Goal: Manage account settings

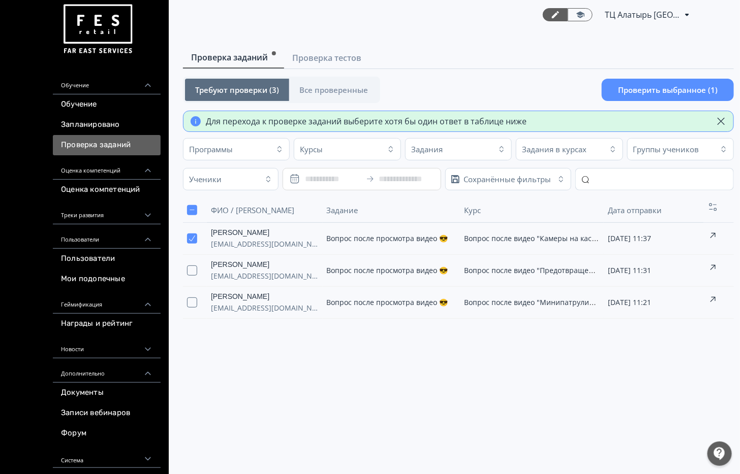
scroll to position [4, 0]
click at [684, 12] on icon at bounding box center [687, 15] width 12 height 12
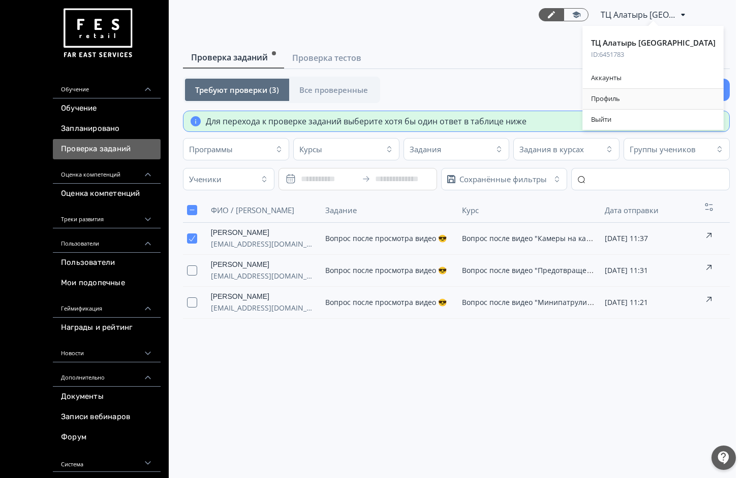
click at [632, 103] on div "Профиль" at bounding box center [653, 99] width 141 height 20
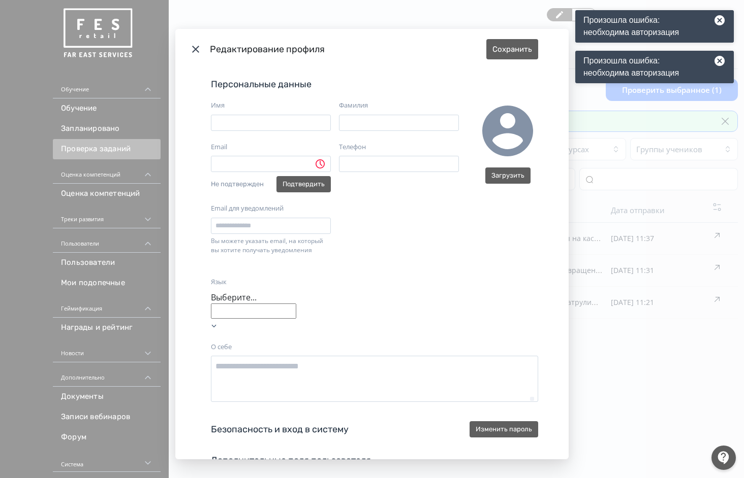
click at [608, 355] on div "Редактирование профиля Сохранить Персональные данные Имя Фамилия Email Не подтв…" at bounding box center [372, 239] width 744 height 478
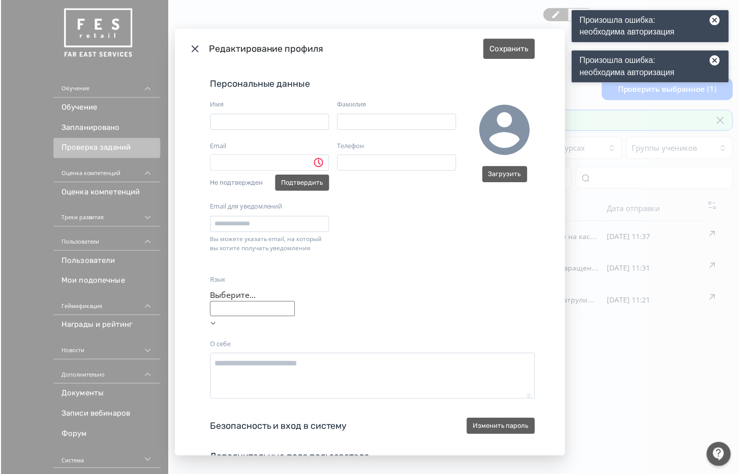
scroll to position [8, 0]
